Goal: Contribute content

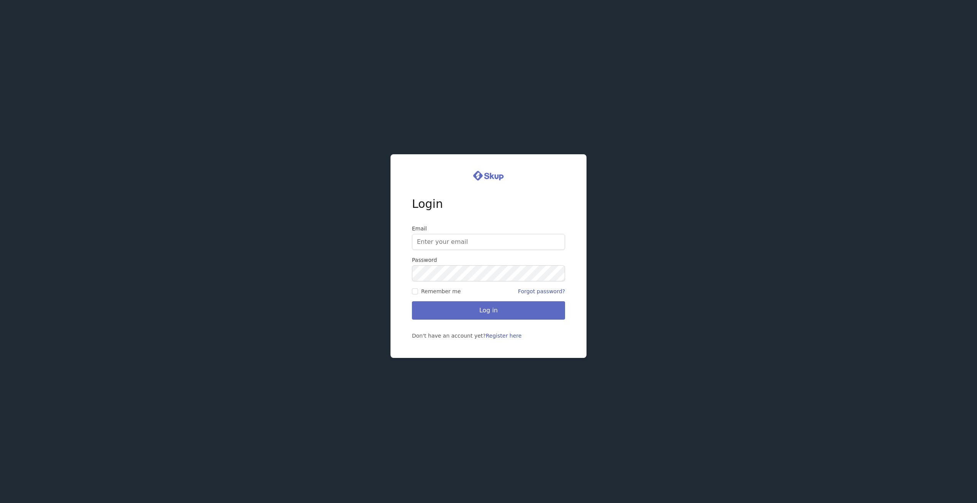
type input "[EMAIL_ADDRESS][DOMAIN_NAME]"
click at [488, 312] on button "Log in" at bounding box center [488, 310] width 153 height 18
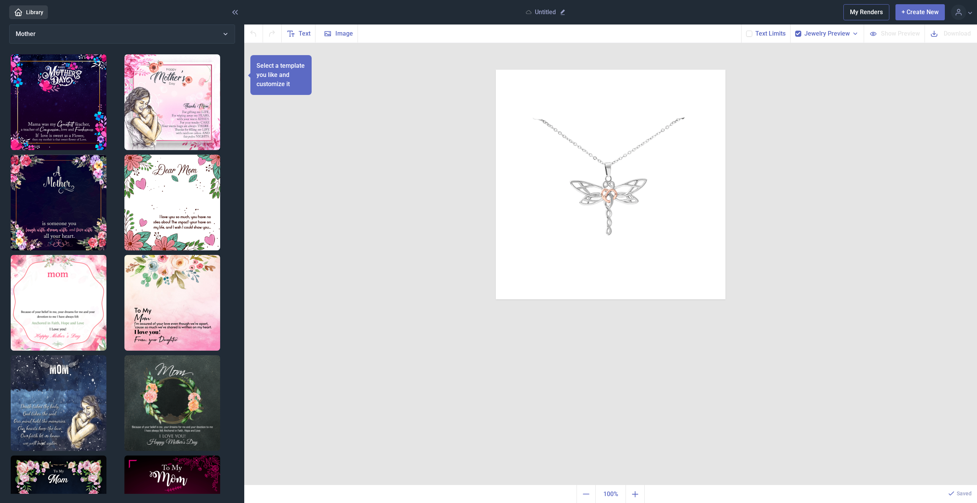
click at [922, 11] on button "+ Create New" at bounding box center [920, 12] width 49 height 16
checkbox input "false"
click at [922, 11] on button "+ Create New" at bounding box center [920, 12] width 49 height 16
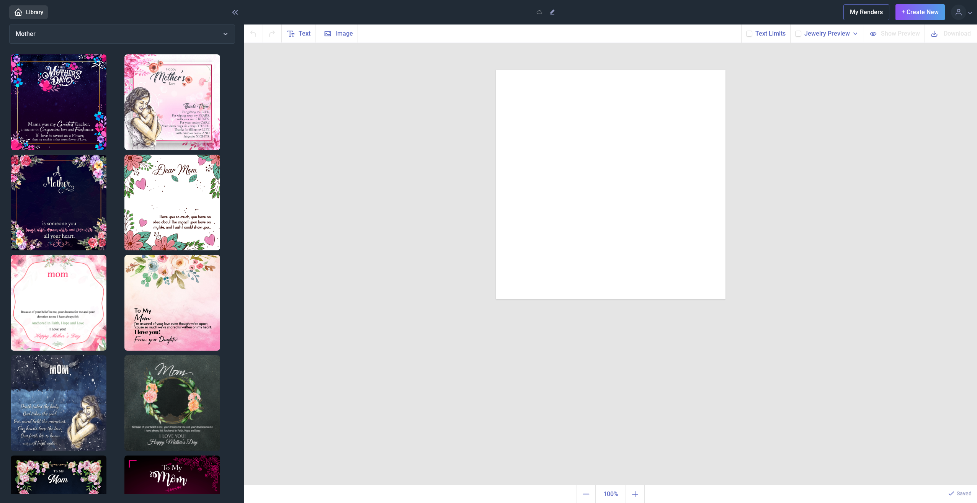
click at [855, 35] on icon at bounding box center [856, 34] width 8 height 8
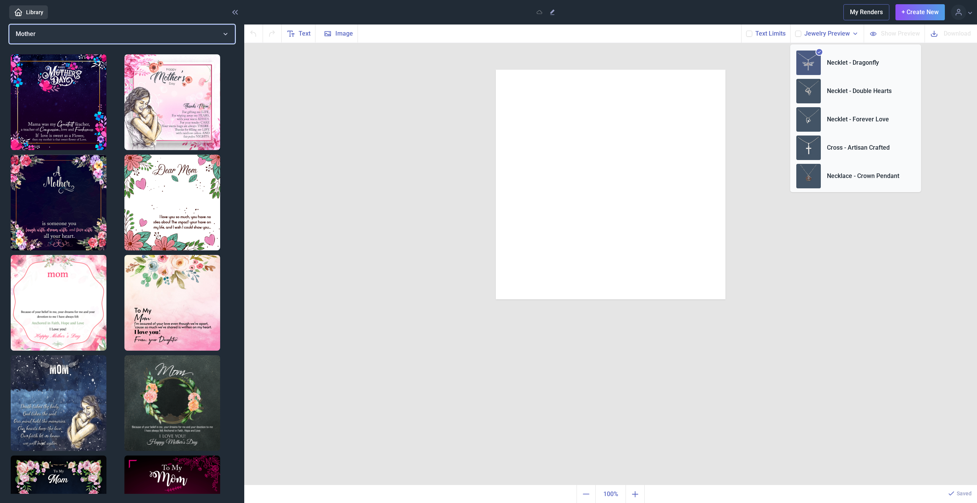
click at [228, 34] on button "Mother" at bounding box center [122, 34] width 226 height 19
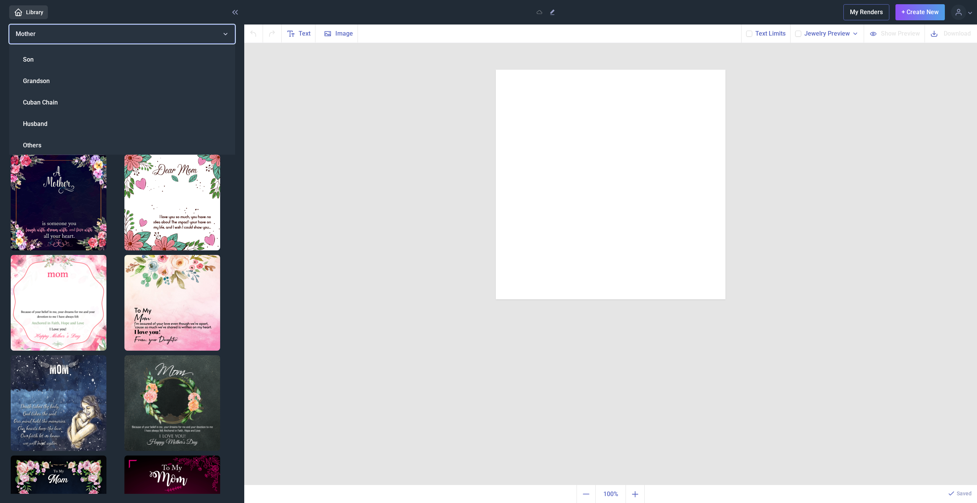
scroll to position [254, 0]
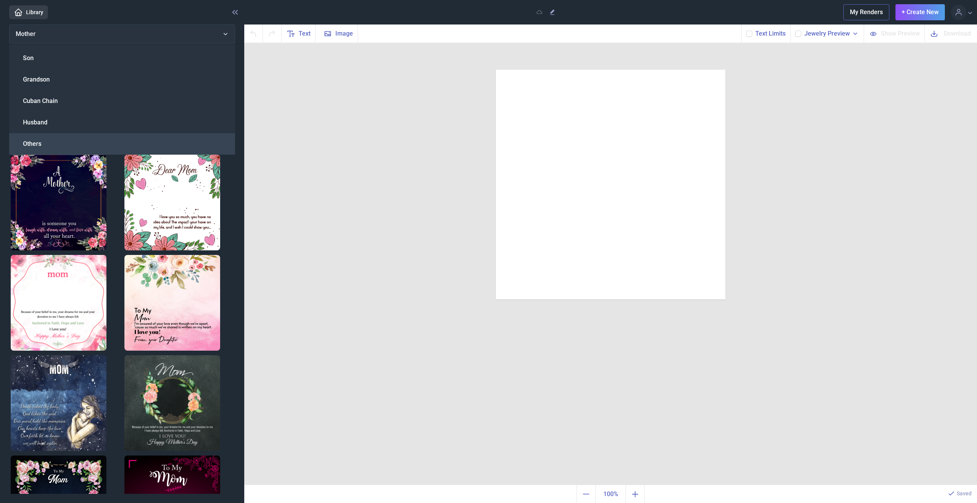
click at [94, 142] on div "Others" at bounding box center [122, 143] width 226 height 21
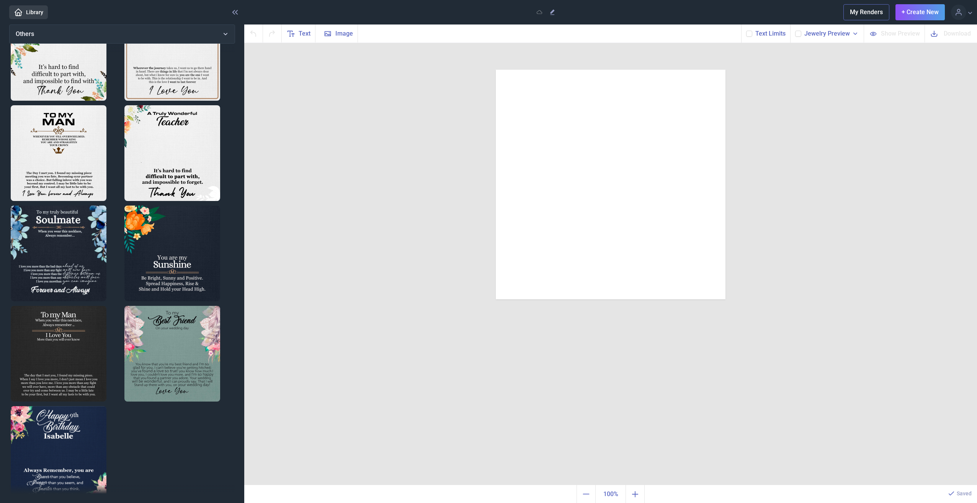
scroll to position [469, 0]
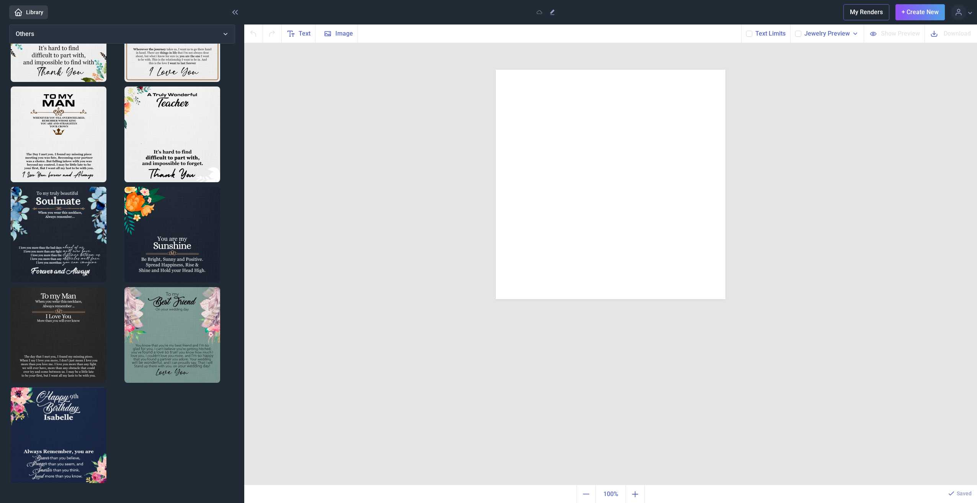
click at [38, 10] on link "Library" at bounding box center [28, 12] width 39 height 14
